Goal: Find specific page/section: Find specific page/section

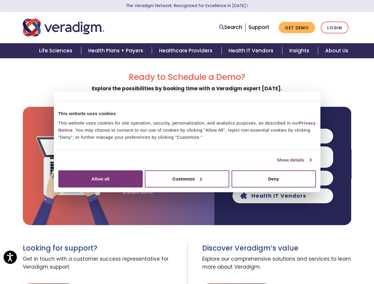
click at [277, 164] on link "Show details" at bounding box center [294, 160] width 34 height 7
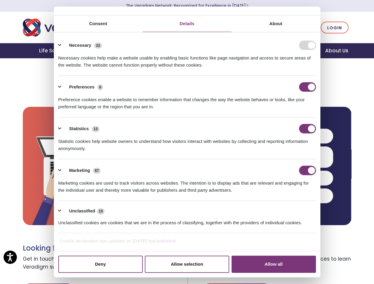
click at [316, 69] on div "Necessary cookies help make a website usable by enabling basic functions like p…" at bounding box center [187, 59] width 258 height 19
click at [327, 249] on h3 "Discover Veradigm’s value" at bounding box center [276, 248] width 149 height 9
click at [327, 268] on span "Explore our comprehensive solutions and services to learn more about Veradigm." at bounding box center [276, 263] width 149 height 21
click at [232, 28] on link "Search" at bounding box center [230, 27] width 23 height 8
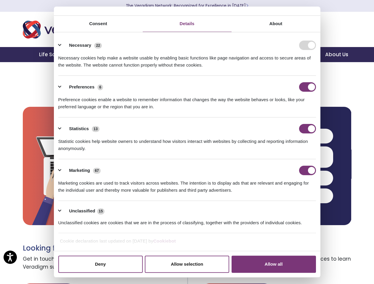
click at [232, 27] on li "Search" at bounding box center [204, 23] width 77 height 11
click at [283, 118] on li "Preferences 6 Preference cookies enable a website to remember information that …" at bounding box center [187, 97] width 258 height 42
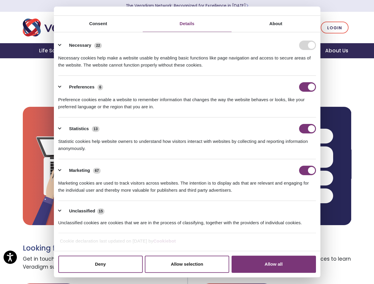
click at [283, 134] on div "Statistics 13" at bounding box center [187, 128] width 258 height 9
click at [283, 152] on div "Statistic cookies help website owners to understand how visitors interact with …" at bounding box center [187, 143] width 258 height 19
click at [283, 175] on div "Marketing 67" at bounding box center [187, 170] width 258 height 9
